Goal: Use online tool/utility: Utilize a website feature to perform a specific function

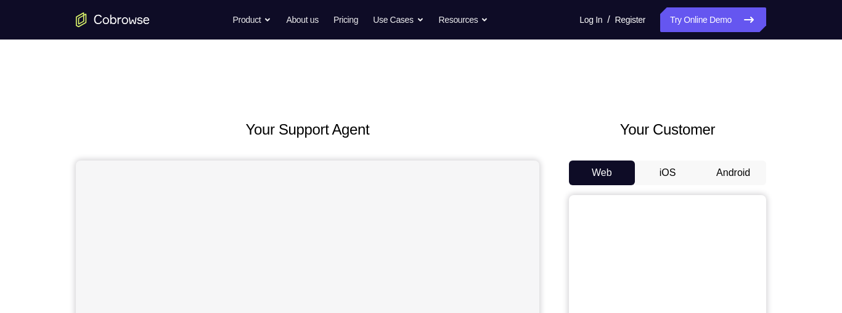
click at [724, 170] on button "Android" at bounding box center [733, 172] width 66 height 25
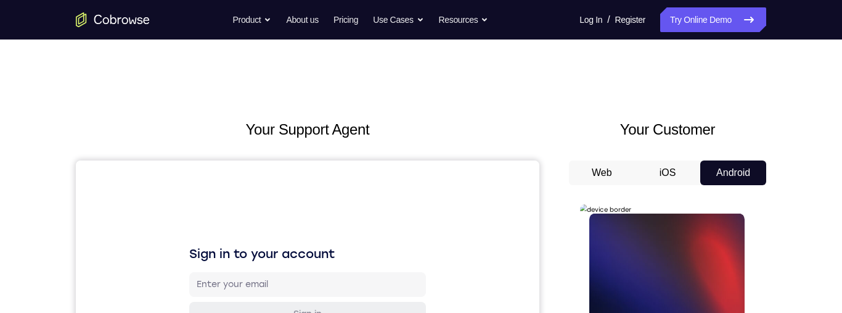
scroll to position [150, 0]
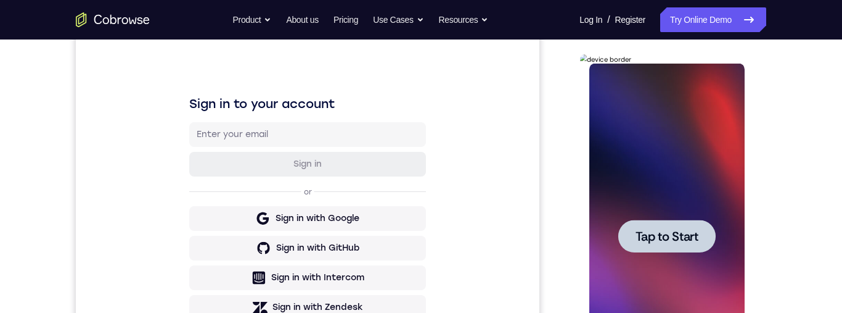
click at [647, 301] on div at bounding box center [666, 236] width 155 height 345
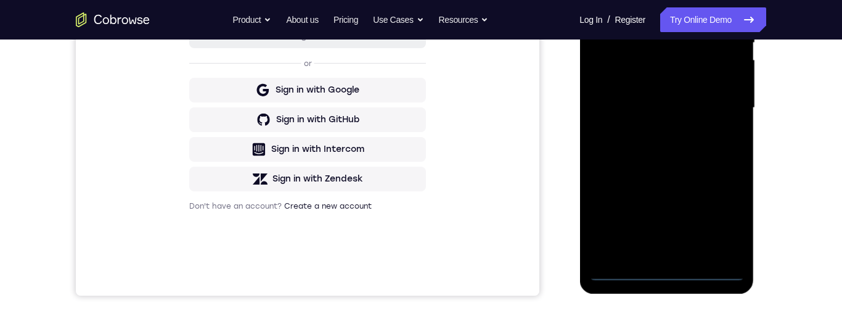
scroll to position [274, 0]
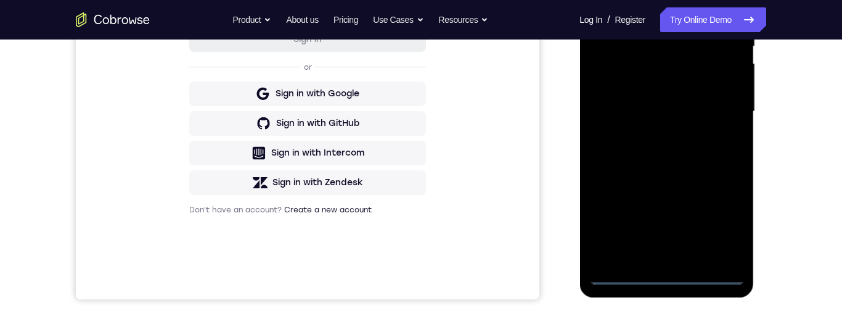
click at [675, 280] on div at bounding box center [666, 111] width 155 height 345
click at [721, 224] on div at bounding box center [666, 111] width 155 height 345
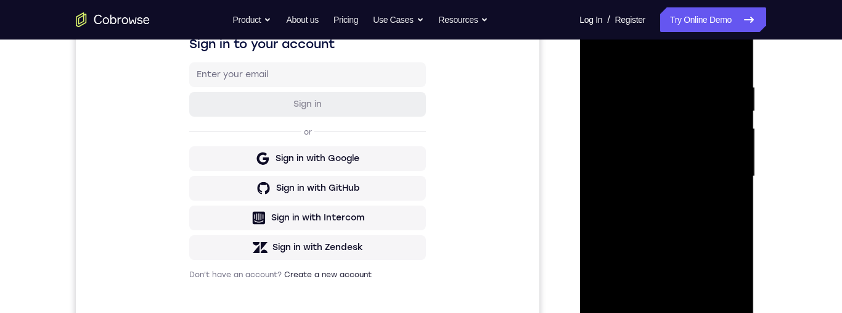
scroll to position [136, 0]
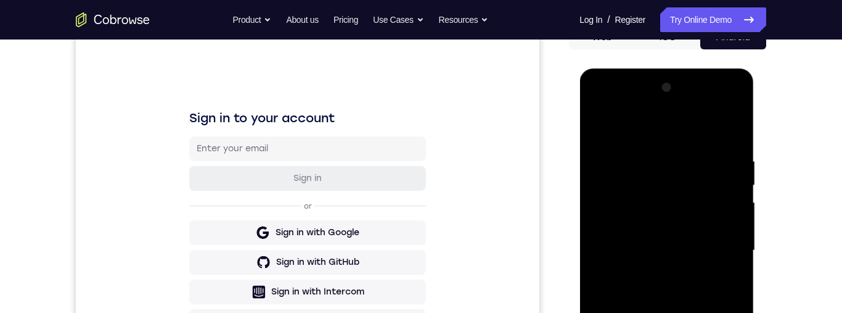
click at [684, 131] on div at bounding box center [666, 250] width 155 height 345
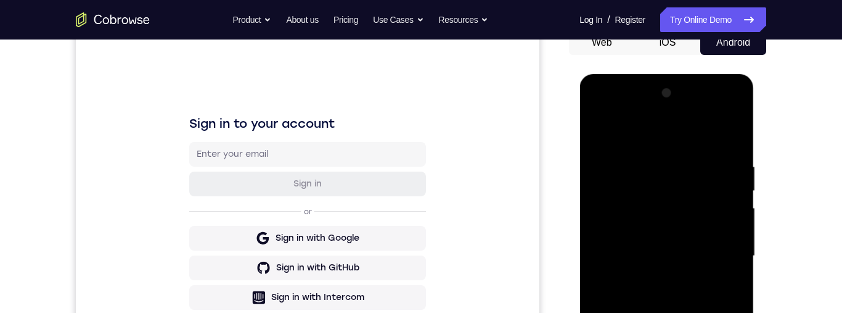
scroll to position [155, 0]
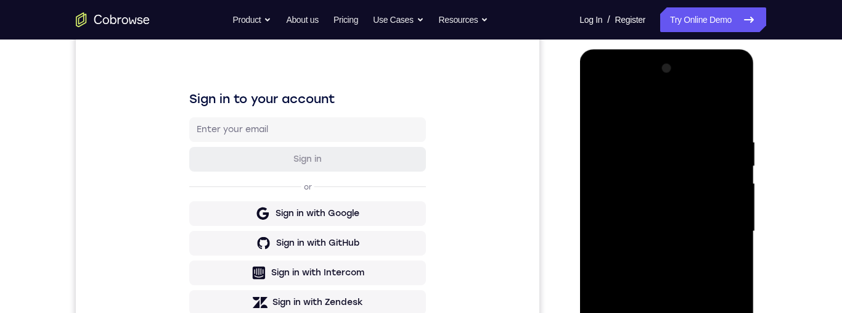
click at [720, 231] on div at bounding box center [666, 231] width 155 height 345
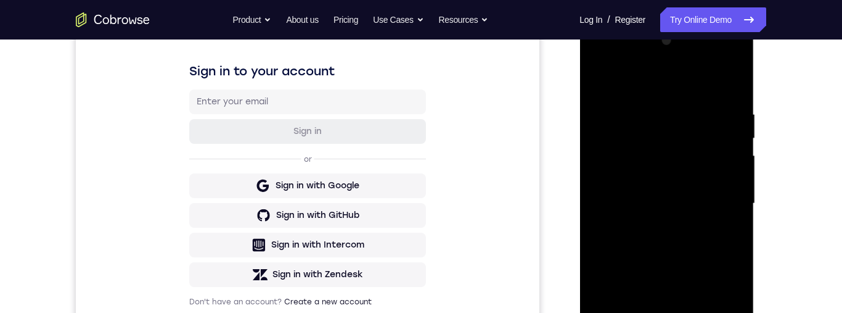
scroll to position [203, 0]
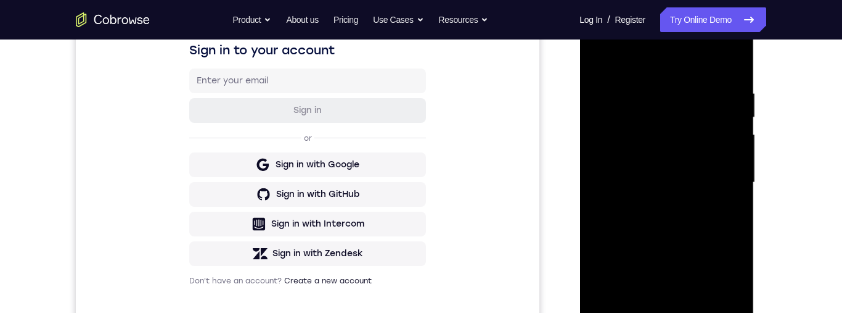
click at [655, 213] on div at bounding box center [666, 182] width 155 height 345
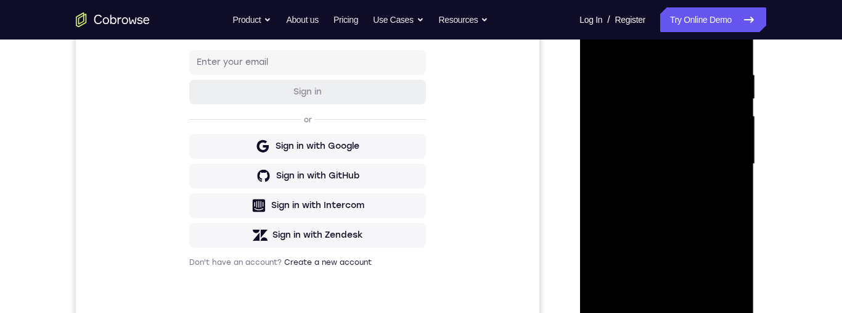
click at [716, 150] on div at bounding box center [666, 163] width 155 height 345
click at [683, 152] on div at bounding box center [666, 163] width 155 height 345
click at [661, 135] on div at bounding box center [666, 163] width 155 height 345
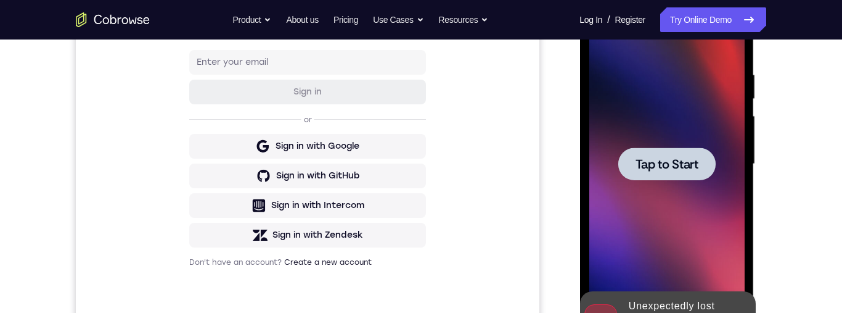
click at [680, 158] on span "Tap to Start" at bounding box center [666, 164] width 63 height 12
click at [690, 157] on div at bounding box center [666, 163] width 155 height 345
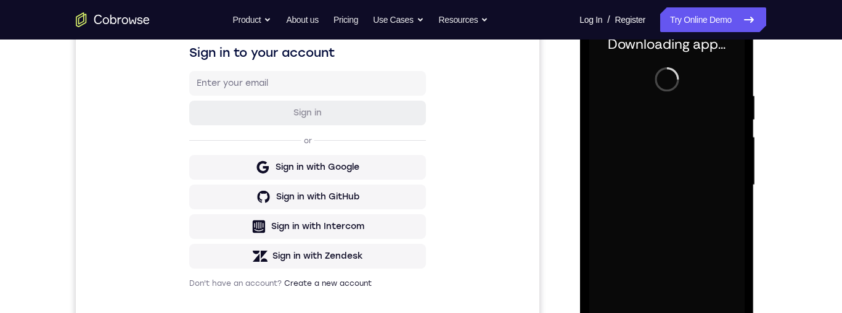
scroll to position [276, 0]
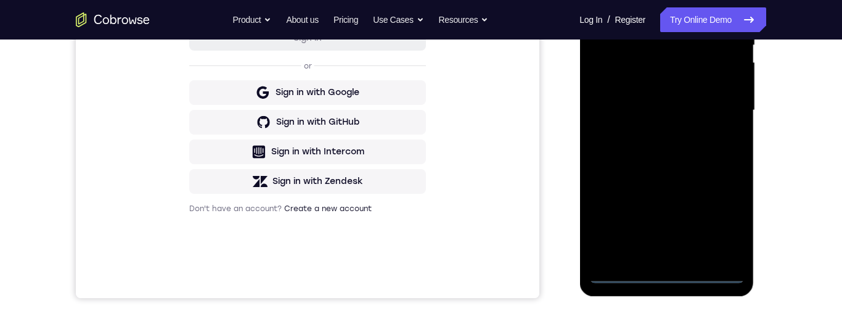
click at [674, 281] on div at bounding box center [666, 110] width 155 height 345
click at [722, 226] on div at bounding box center [666, 108] width 155 height 345
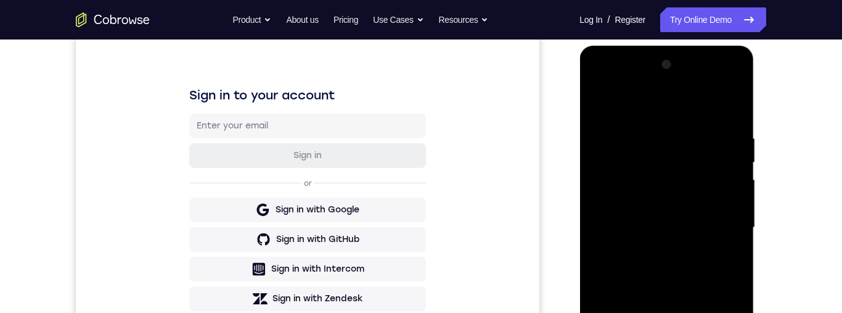
click at [654, 109] on div at bounding box center [666, 227] width 155 height 345
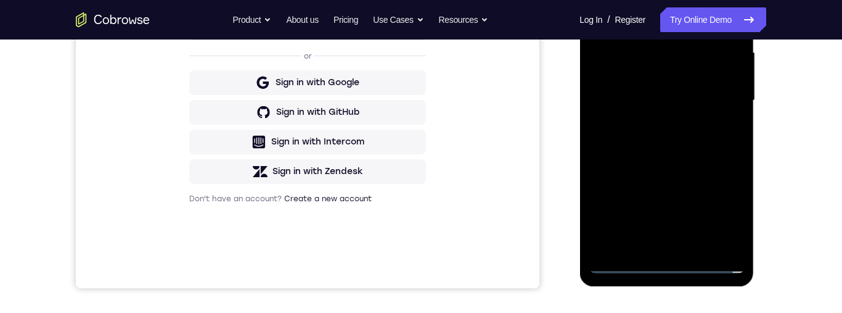
scroll to position [189, 0]
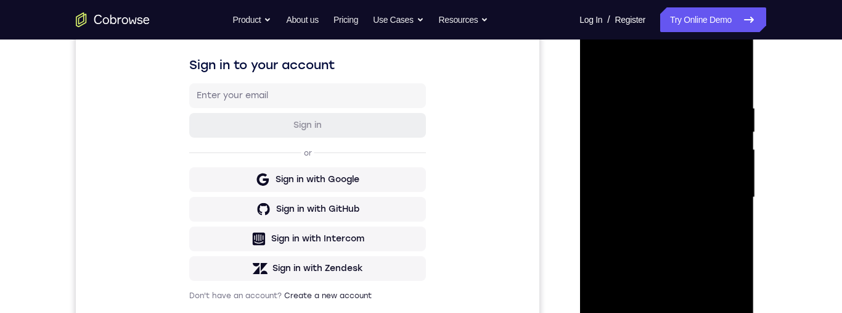
click at [719, 194] on div at bounding box center [666, 197] width 155 height 345
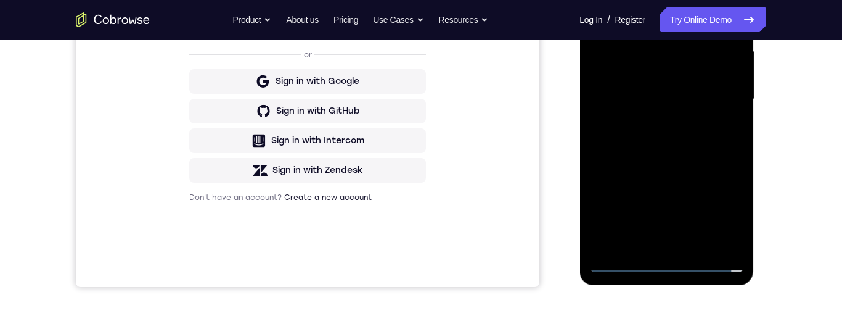
scroll to position [319, 0]
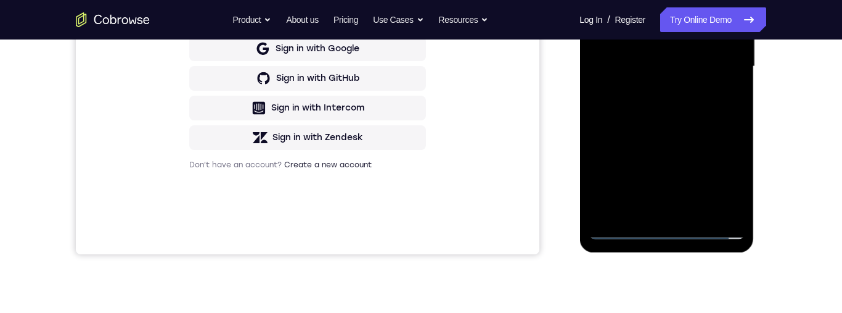
click at [657, 211] on div at bounding box center [666, 66] width 155 height 345
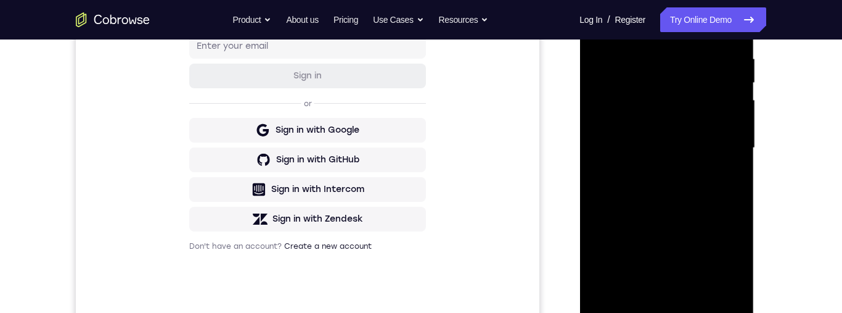
scroll to position [211, 0]
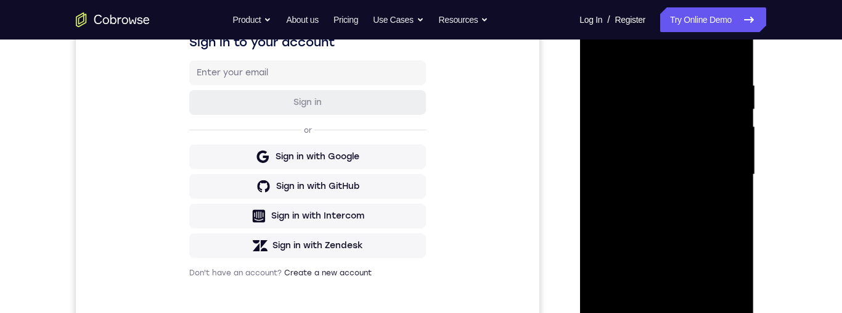
click at [708, 154] on div at bounding box center [666, 174] width 155 height 345
click at [668, 143] on div at bounding box center [666, 174] width 155 height 345
click at [718, 176] on div at bounding box center [666, 174] width 155 height 345
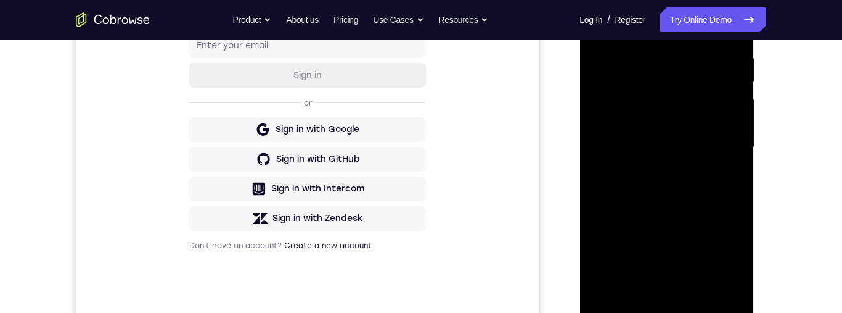
click at [728, 189] on div at bounding box center [666, 147] width 155 height 345
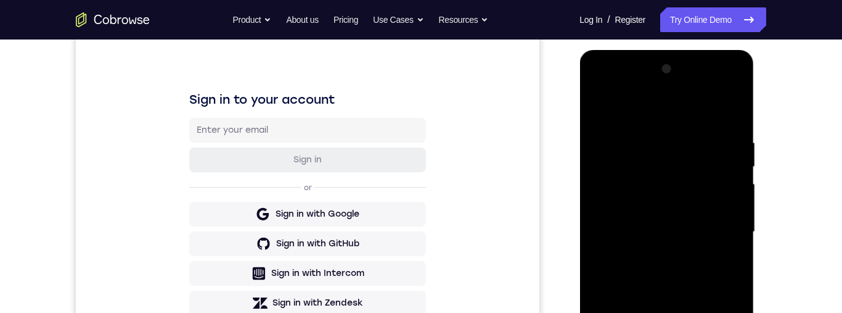
scroll to position [246, 0]
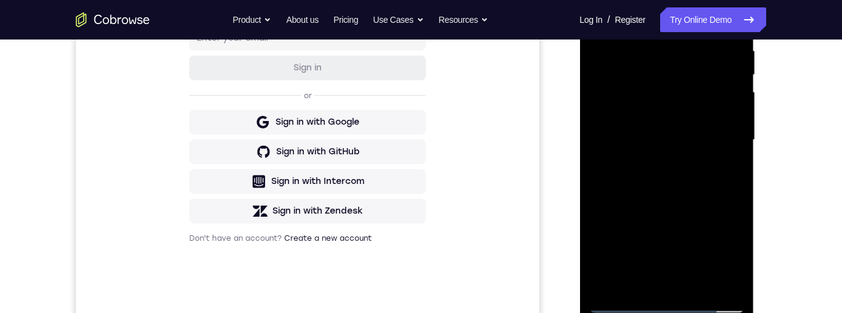
click at [710, 172] on div at bounding box center [666, 139] width 155 height 345
click at [679, 173] on div at bounding box center [666, 139] width 155 height 345
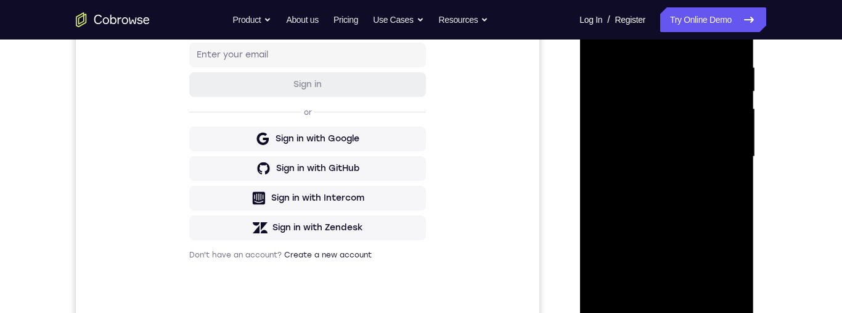
click at [715, 200] on div at bounding box center [666, 156] width 155 height 345
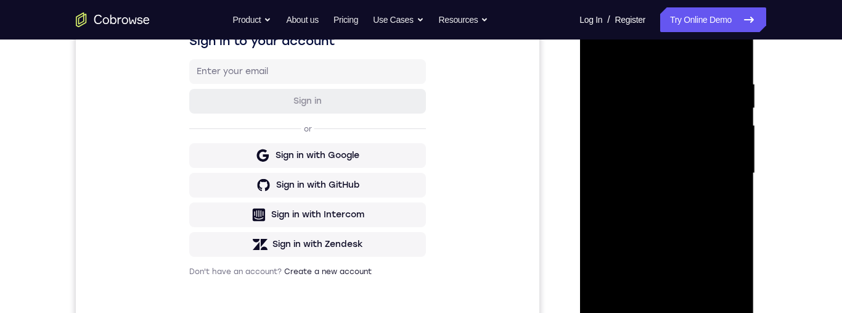
scroll to position [211, 0]
click at [697, 214] on div at bounding box center [666, 174] width 155 height 345
click at [727, 200] on div at bounding box center [666, 174] width 155 height 345
click at [702, 170] on div at bounding box center [666, 174] width 155 height 345
click at [712, 213] on div at bounding box center [666, 174] width 155 height 345
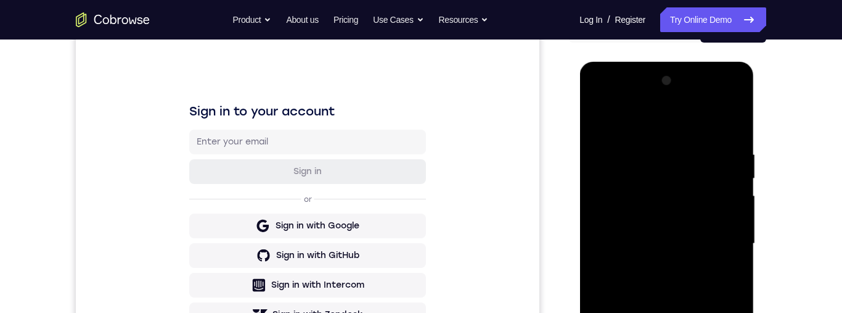
scroll to position [166, 0]
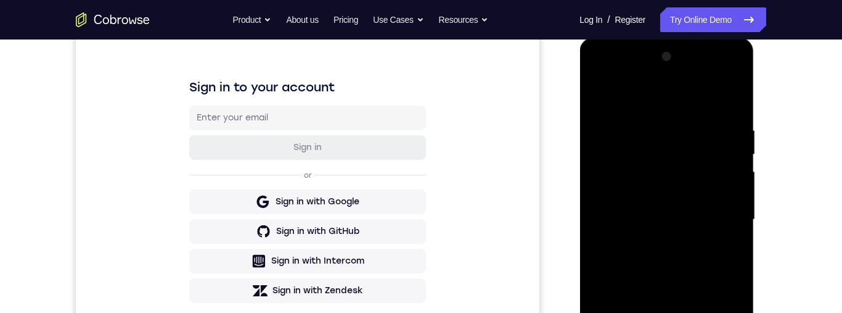
click at [703, 248] on div at bounding box center [666, 219] width 155 height 345
click at [709, 257] on div at bounding box center [666, 219] width 155 height 345
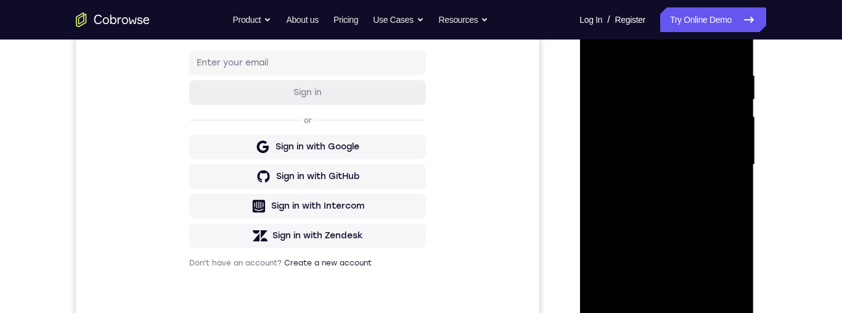
scroll to position [218, 0]
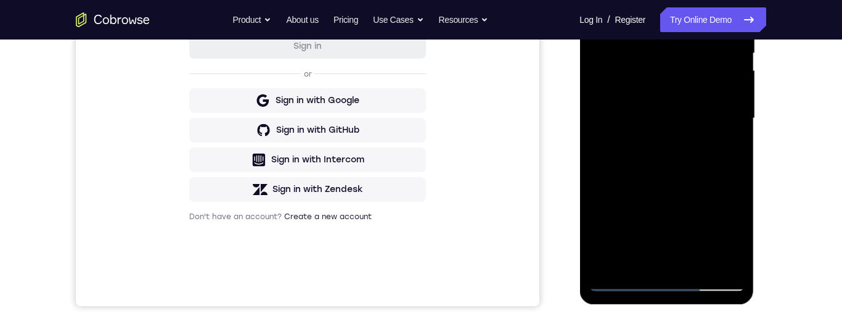
click at [708, 177] on div at bounding box center [666, 118] width 155 height 345
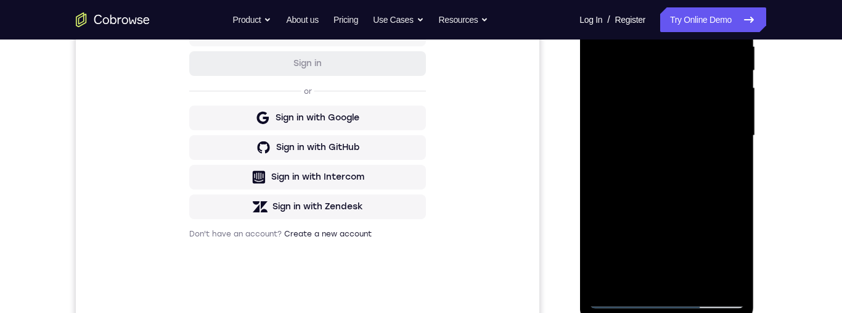
scroll to position [227, 0]
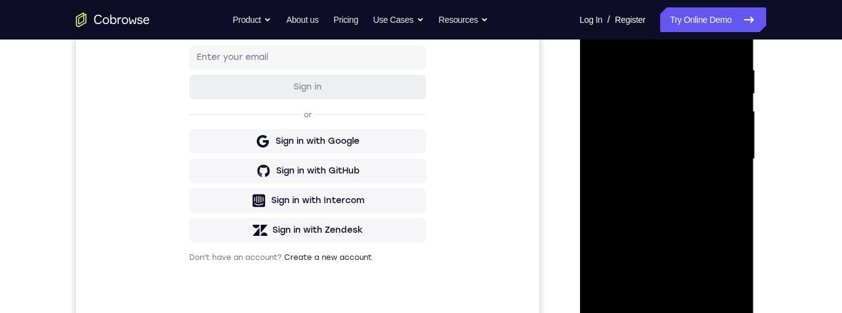
click at [650, 65] on div at bounding box center [666, 158] width 155 height 345
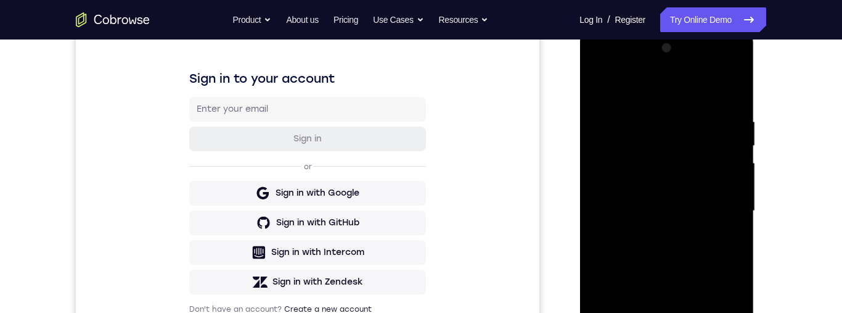
scroll to position [188, 0]
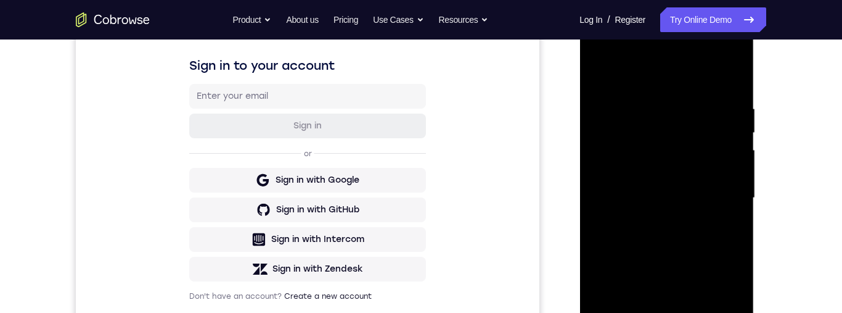
click at [724, 155] on div at bounding box center [666, 197] width 155 height 345
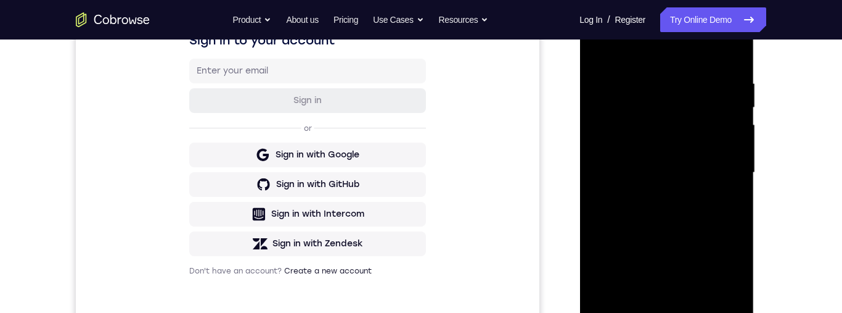
scroll to position [213, 0]
click at [728, 142] on div at bounding box center [666, 173] width 155 height 345
click at [607, 129] on div at bounding box center [666, 173] width 155 height 345
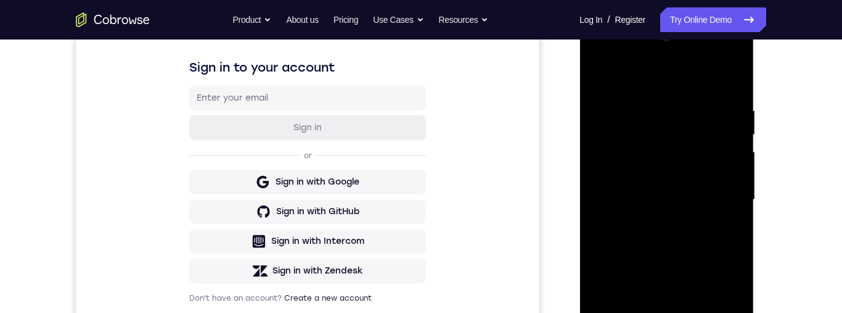
scroll to position [137, 0]
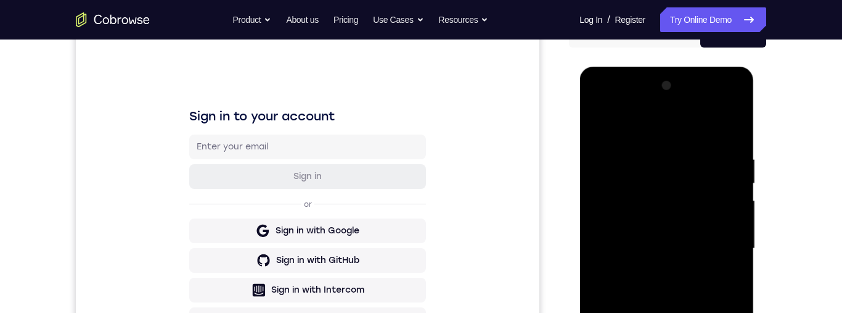
click at [732, 185] on div at bounding box center [666, 248] width 155 height 345
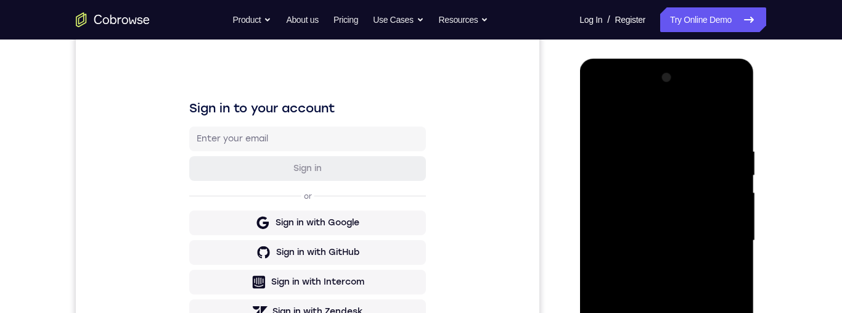
scroll to position [171, 0]
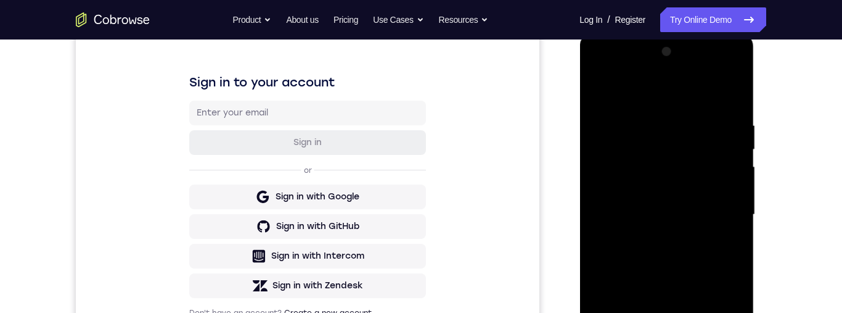
click at [730, 188] on div at bounding box center [666, 214] width 155 height 345
click at [732, 102] on div at bounding box center [666, 214] width 155 height 345
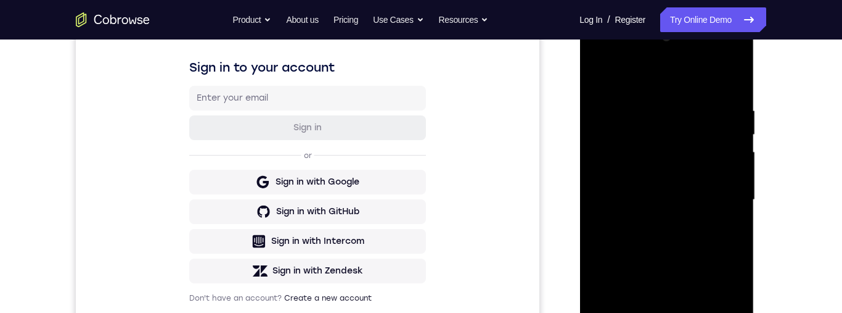
click at [637, 100] on div at bounding box center [666, 199] width 155 height 345
click at [622, 192] on div at bounding box center [666, 200] width 155 height 345
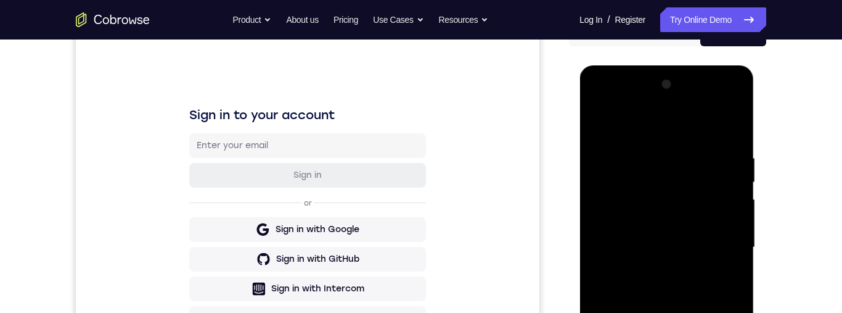
click at [732, 167] on div at bounding box center [666, 247] width 155 height 345
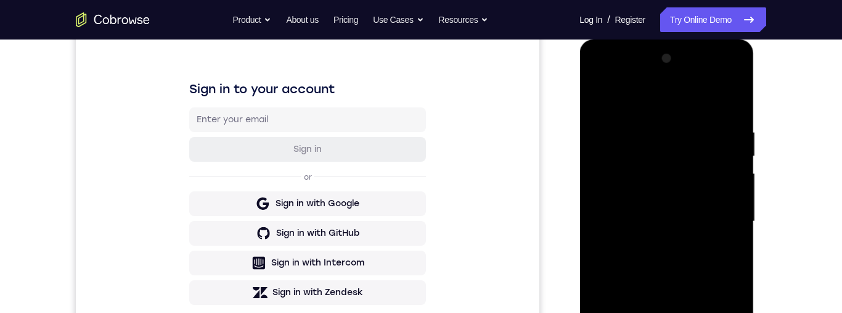
click at [647, 127] on div at bounding box center [666, 221] width 155 height 345
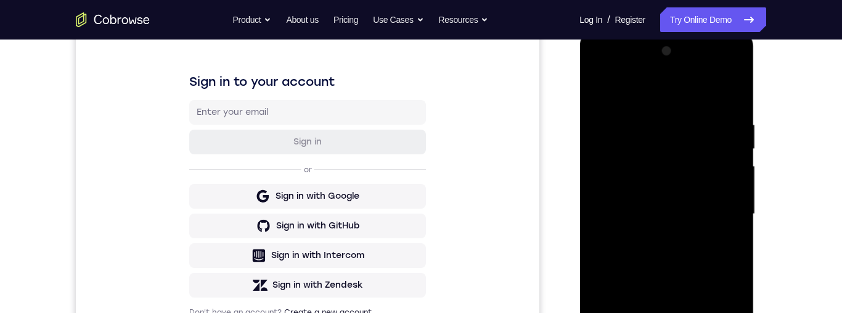
scroll to position [178, 0]
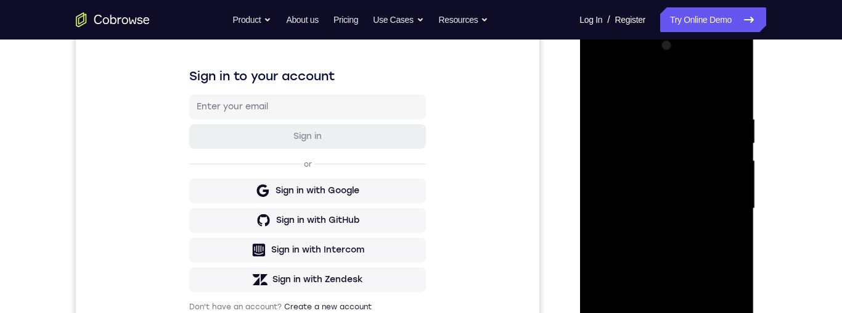
click at [723, 174] on div at bounding box center [666, 208] width 155 height 345
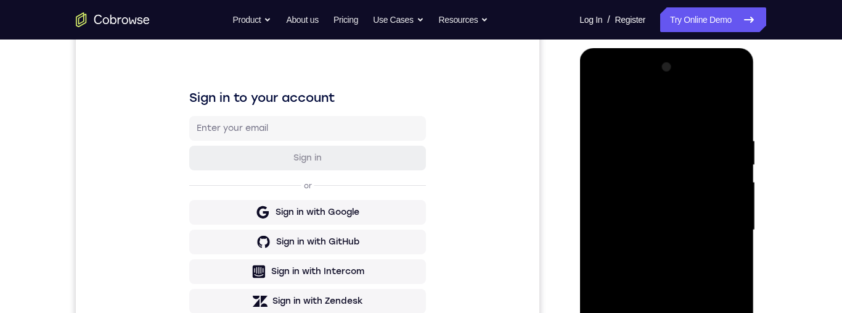
scroll to position [157, 0]
click at [730, 118] on div at bounding box center [666, 229] width 155 height 345
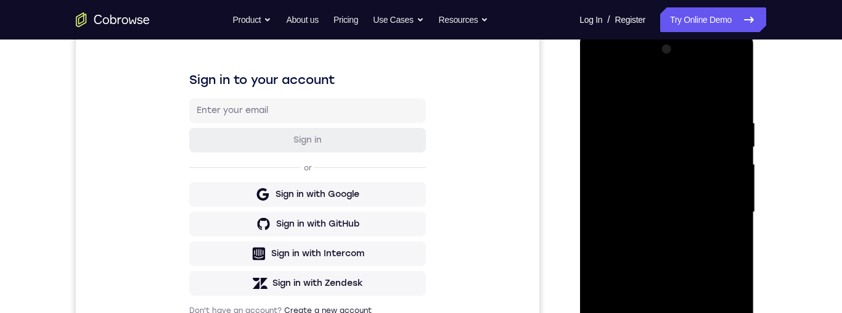
scroll to position [283, 0]
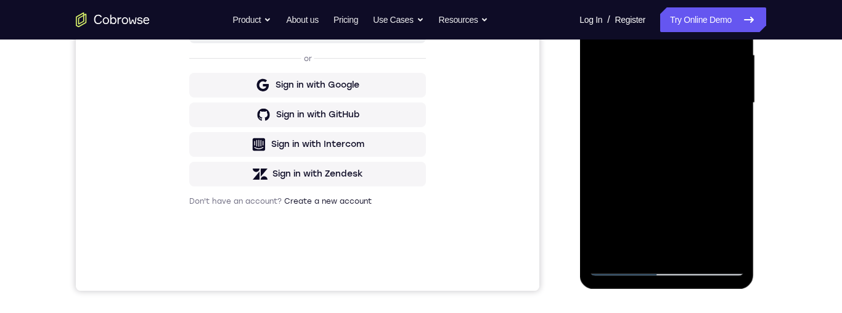
click at [737, 234] on div at bounding box center [666, 102] width 155 height 345
click at [697, 247] on div at bounding box center [666, 102] width 155 height 345
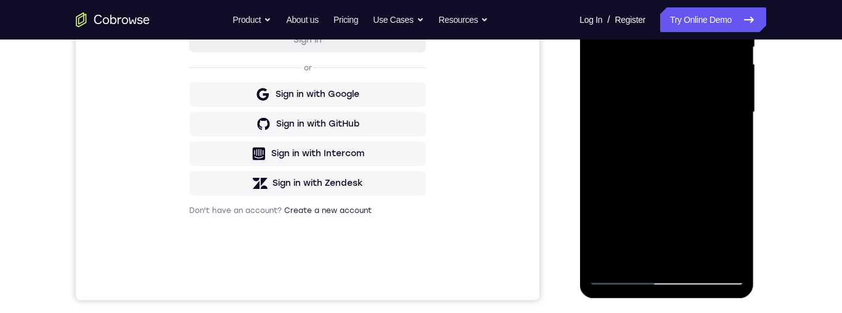
click at [705, 181] on div at bounding box center [666, 112] width 155 height 345
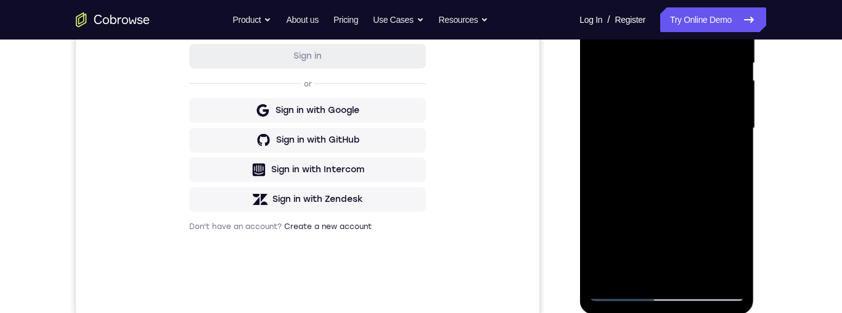
click at [711, 136] on div at bounding box center [666, 128] width 155 height 345
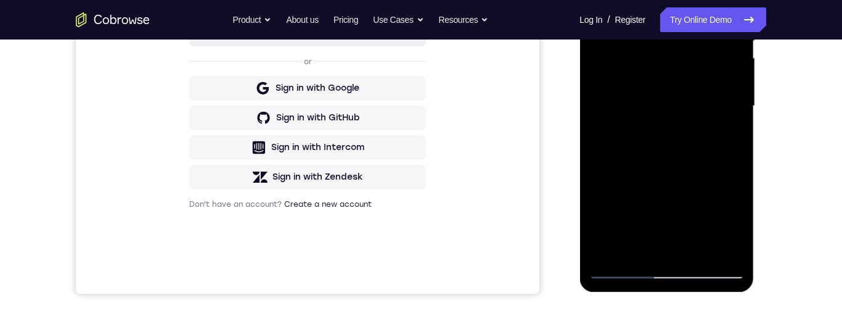
scroll to position [279, 0]
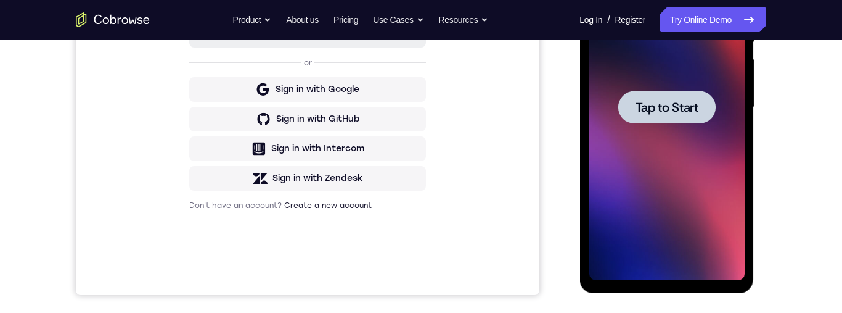
click at [650, 101] on span "Tap to Start" at bounding box center [666, 107] width 63 height 12
